Goal: Task Accomplishment & Management: Use online tool/utility

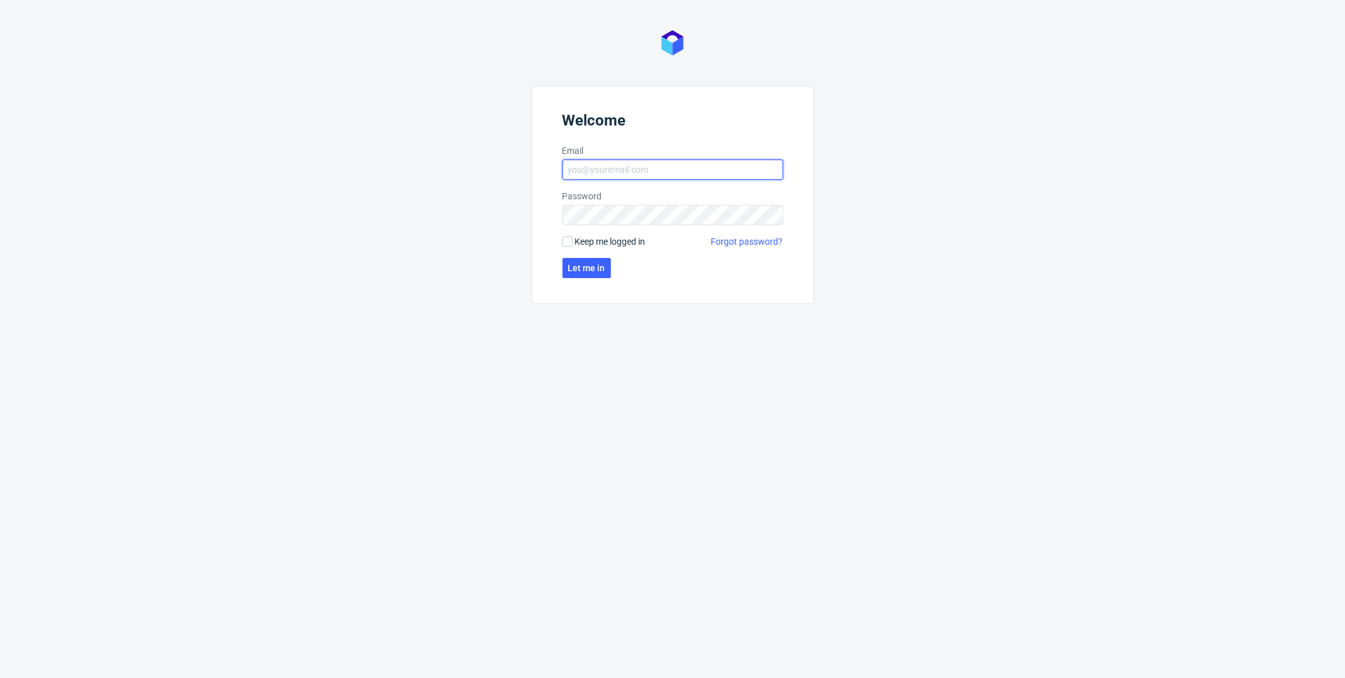
click at [663, 165] on input "Email" at bounding box center [672, 170] width 221 height 20
type input "marcin.pasko@packhelp.com"
click at [575, 236] on span "Keep me logged in" at bounding box center [610, 241] width 71 height 13
click at [572, 236] on input "Keep me logged in" at bounding box center [567, 241] width 10 height 10
checkbox input "true"
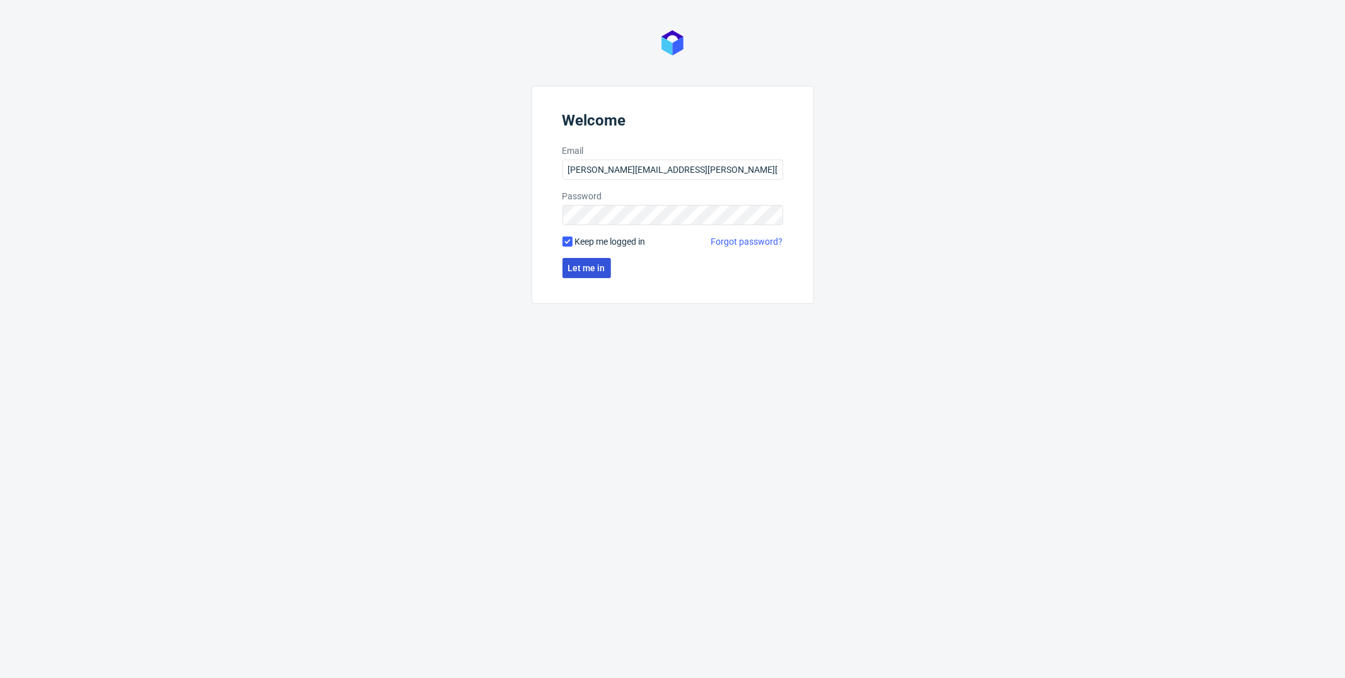
click at [580, 260] on button "Let me in" at bounding box center [586, 268] width 49 height 20
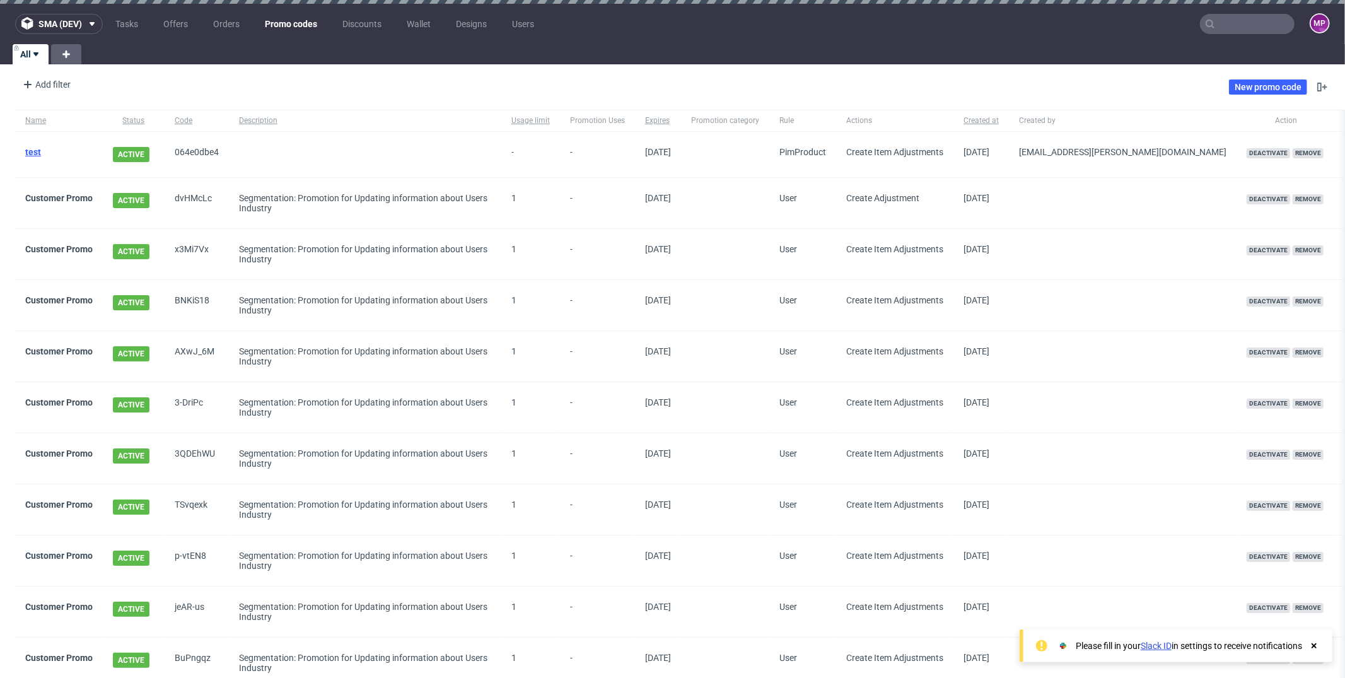
click at [34, 150] on link "test" at bounding box center [33, 152] width 16 height 10
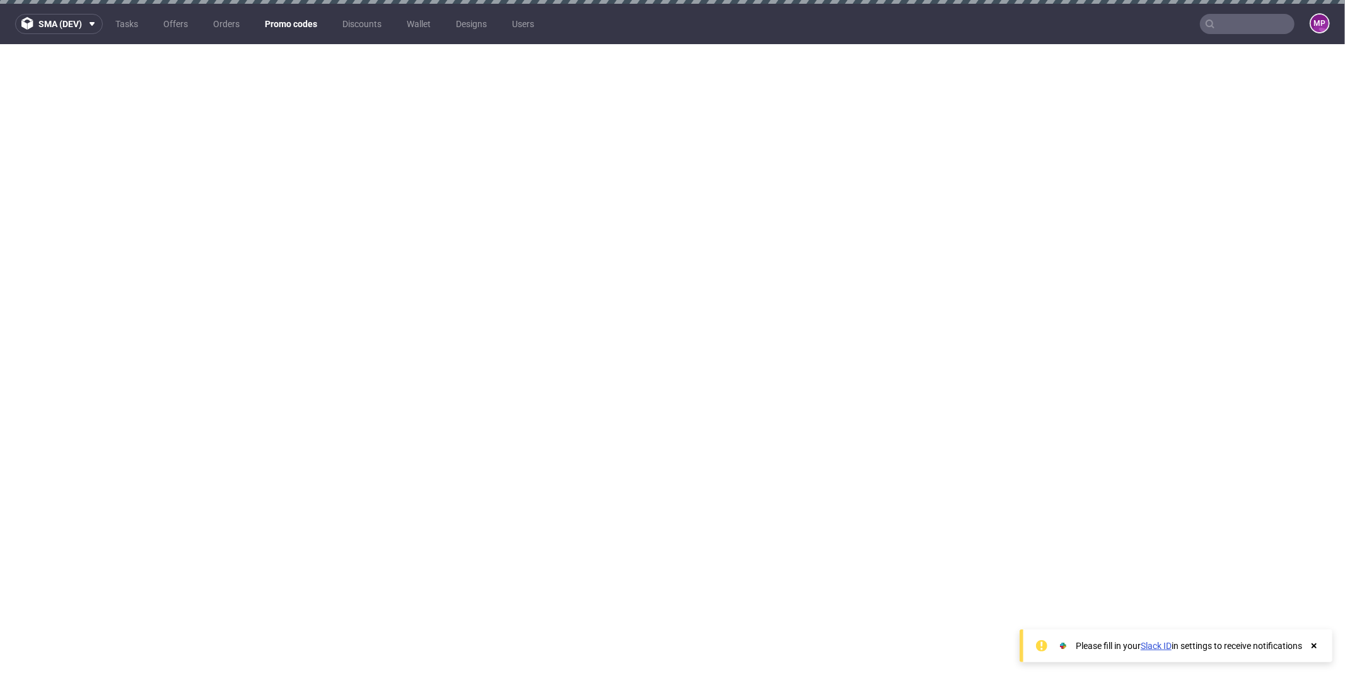
click at [284, 25] on link "Promo codes" at bounding box center [290, 24] width 67 height 20
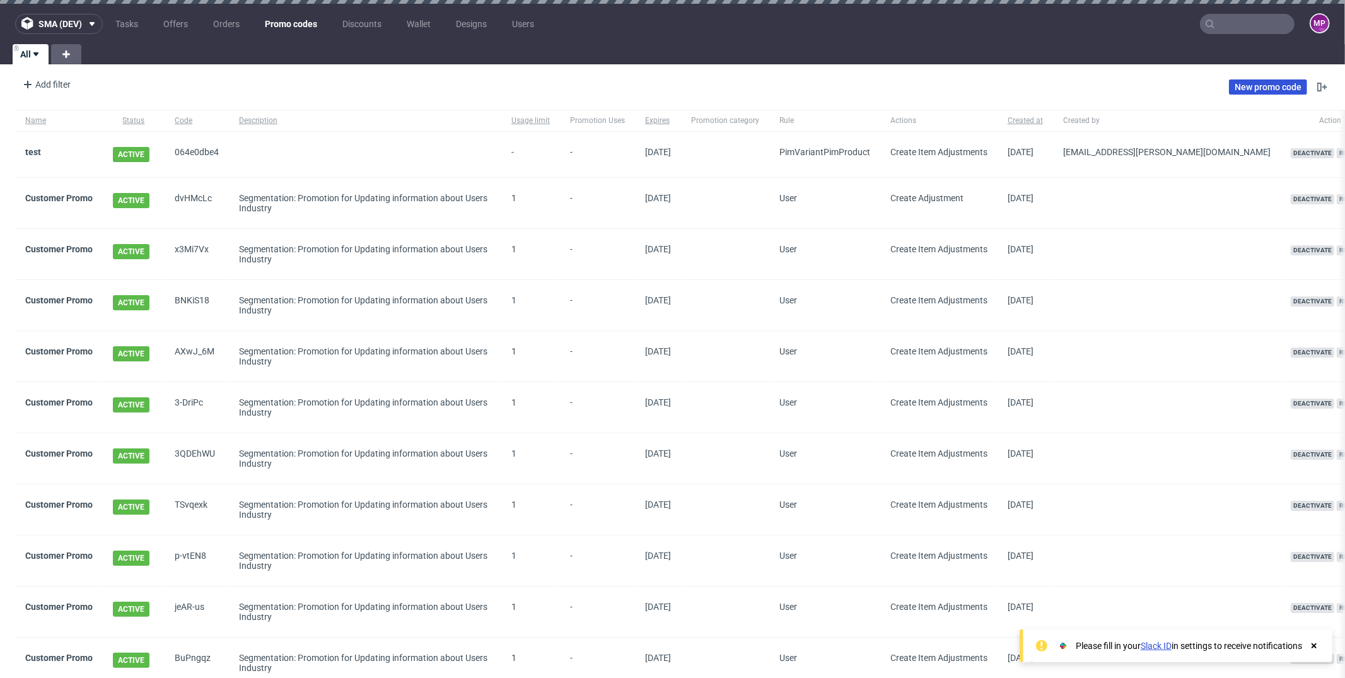
click at [1242, 87] on link "New promo code" at bounding box center [1268, 86] width 78 height 15
